Goal: Check status: Check status

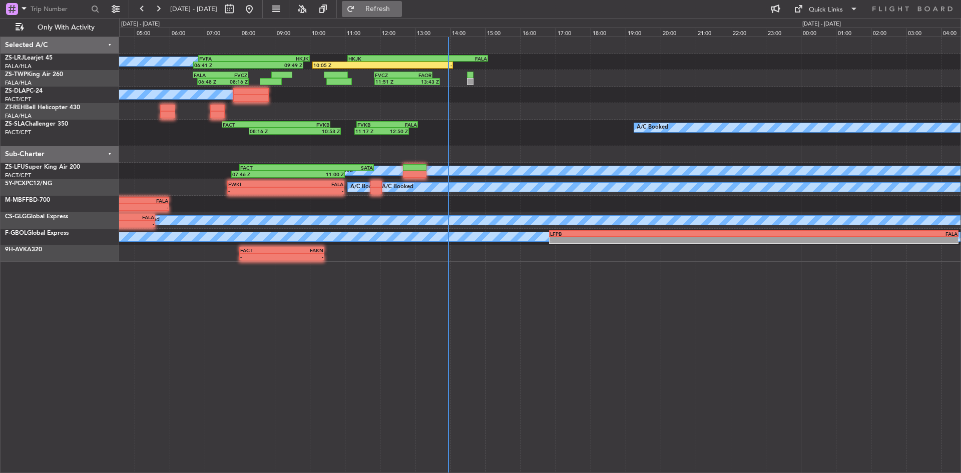
click at [399, 6] on span "Refresh" at bounding box center [378, 9] width 42 height 7
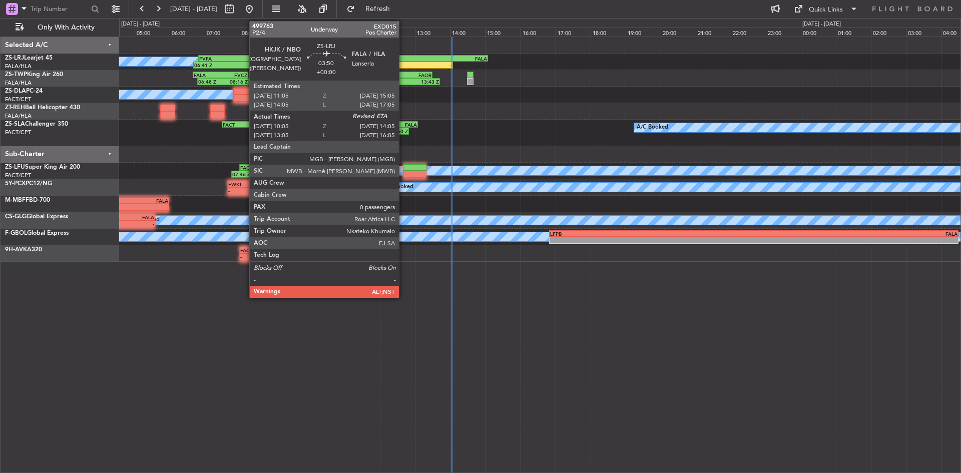
click at [404, 61] on div "HKJK 11:05 Z FALA 15:05 Z" at bounding box center [417, 58] width 141 height 7
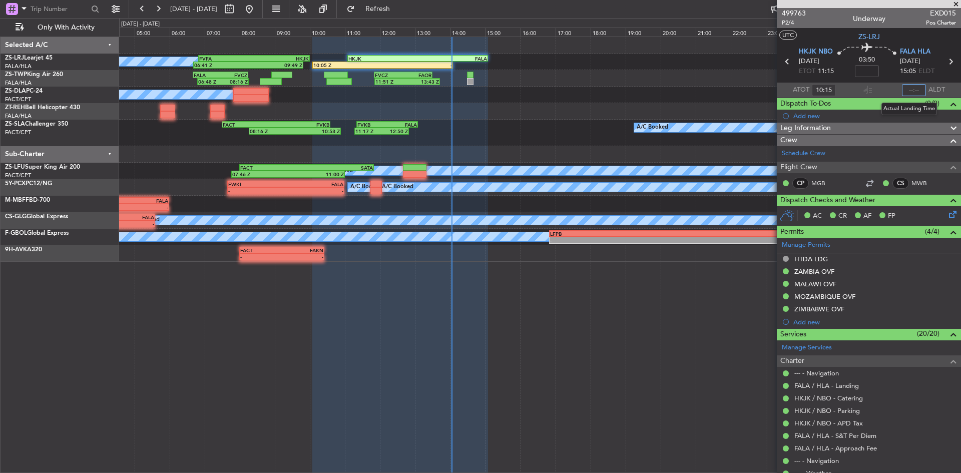
click at [909, 89] on input "text" at bounding box center [914, 90] width 24 height 12
type input "14:02"
click at [955, 2] on span at bounding box center [956, 4] width 10 height 9
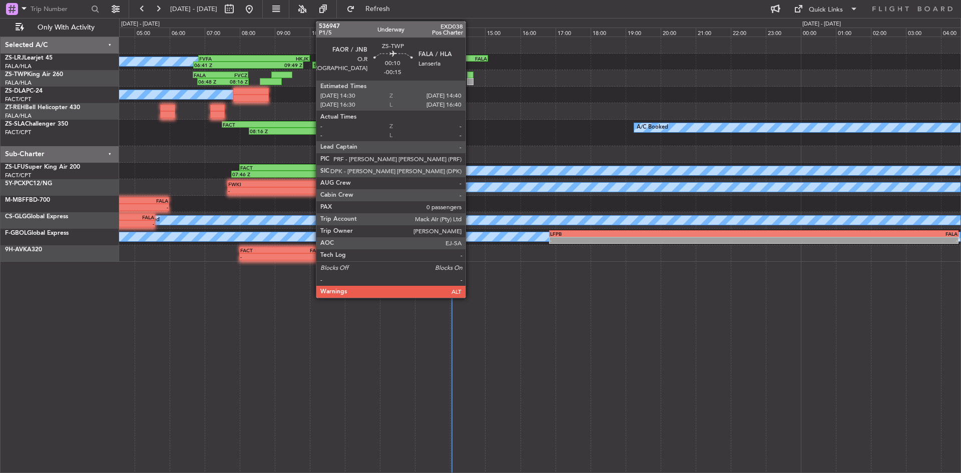
click at [470, 73] on div at bounding box center [470, 75] width 6 height 7
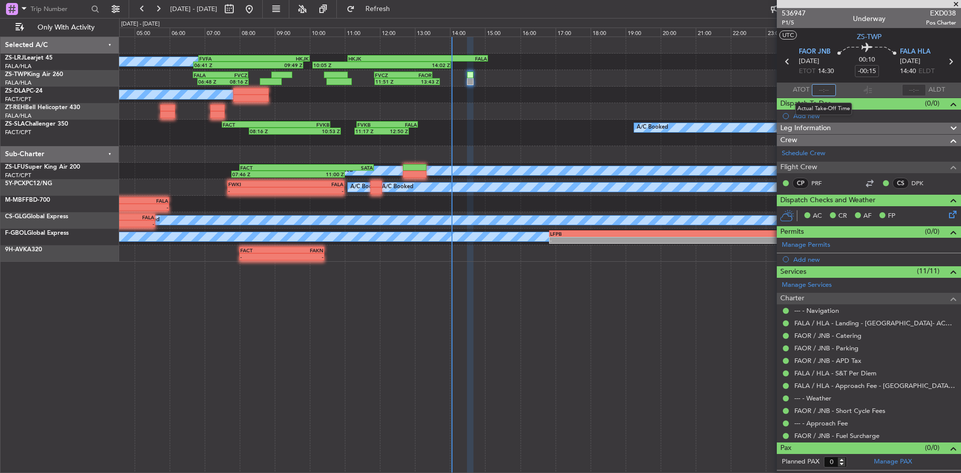
click at [823, 87] on input "text" at bounding box center [824, 90] width 24 height 12
type input "13:54"
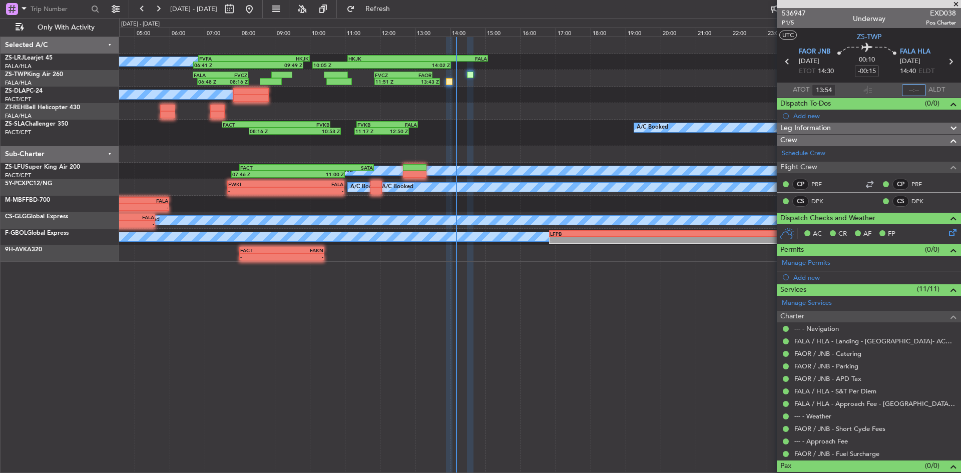
click at [910, 92] on input "text" at bounding box center [914, 90] width 24 height 12
type input "14:10"
click at [958, 4] on span at bounding box center [956, 4] width 10 height 9
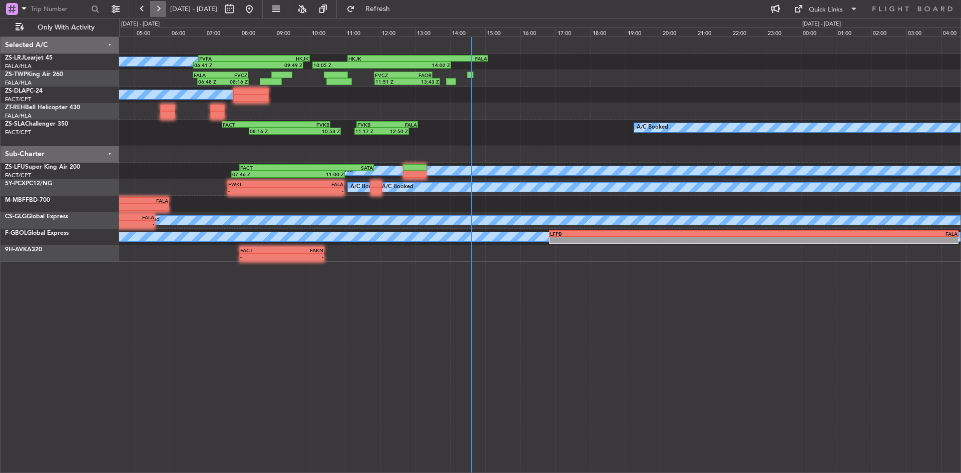
click at [161, 3] on button at bounding box center [158, 9] width 16 height 16
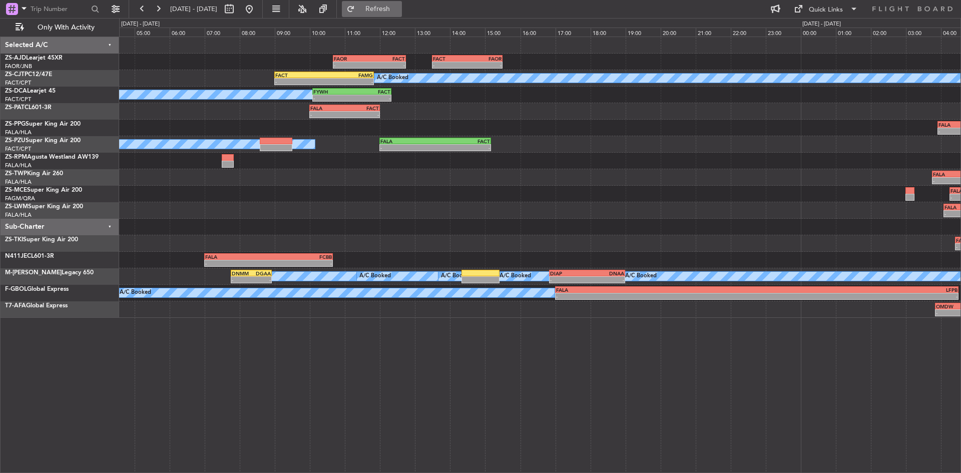
click at [399, 6] on span "Refresh" at bounding box center [378, 9] width 42 height 7
click at [257, 7] on button at bounding box center [249, 9] width 16 height 16
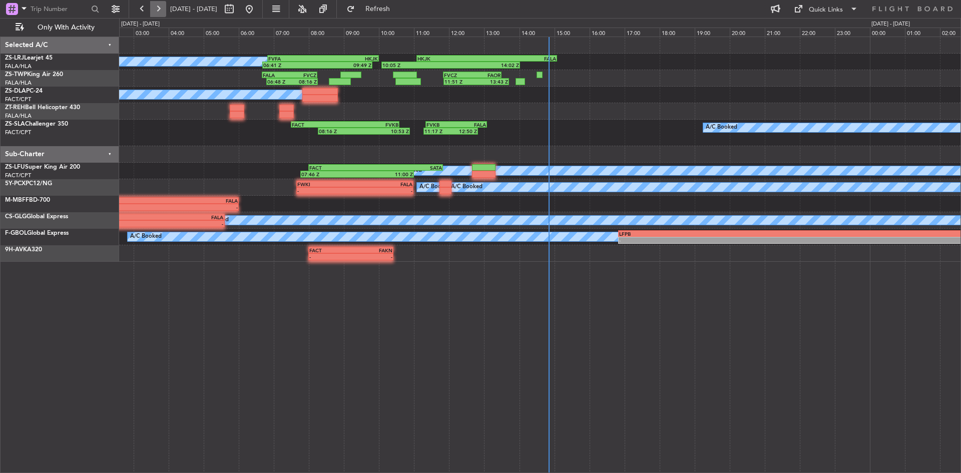
click at [159, 13] on button at bounding box center [158, 9] width 16 height 16
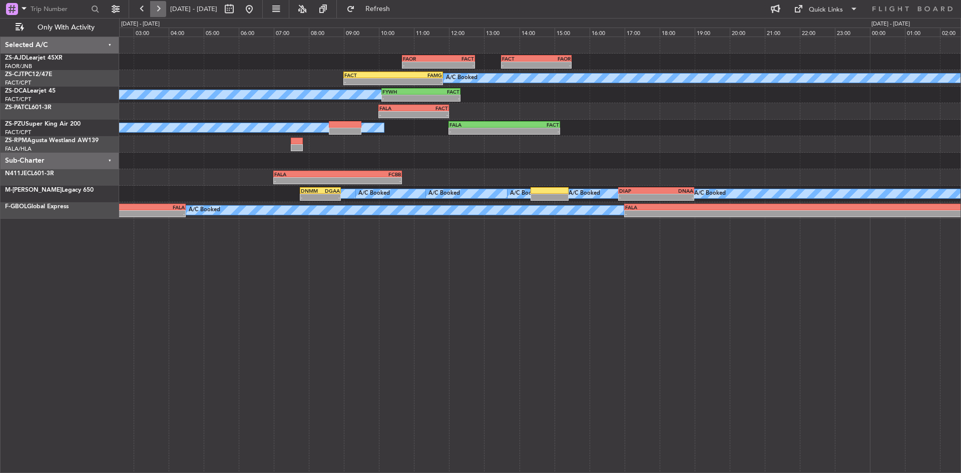
click at [159, 13] on button at bounding box center [158, 9] width 16 height 16
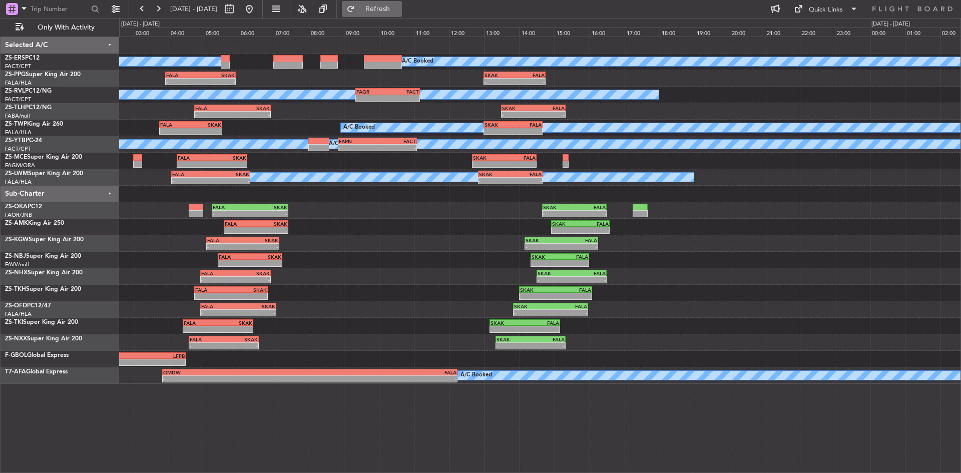
click at [395, 5] on button "Refresh" at bounding box center [372, 9] width 60 height 16
click at [257, 9] on div at bounding box center [239, 9] width 36 height 16
click at [263, 1] on fb-range-datepicker "[DATE] - [DATE]" at bounding box center [196, 9] width 134 height 18
click at [257, 12] on button at bounding box center [249, 9] width 16 height 16
